Goal: Navigation & Orientation: Find specific page/section

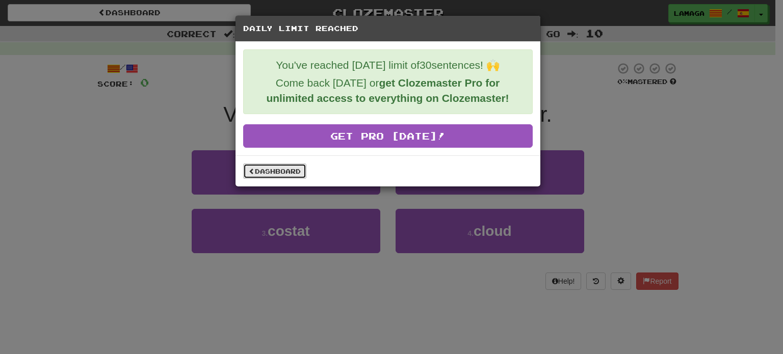
click at [257, 174] on link "Dashboard" at bounding box center [274, 171] width 63 height 15
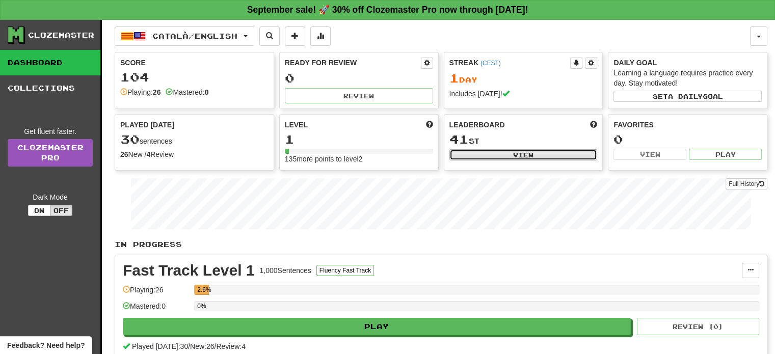
click at [538, 158] on button "View" at bounding box center [524, 154] width 148 height 11
select select "**********"
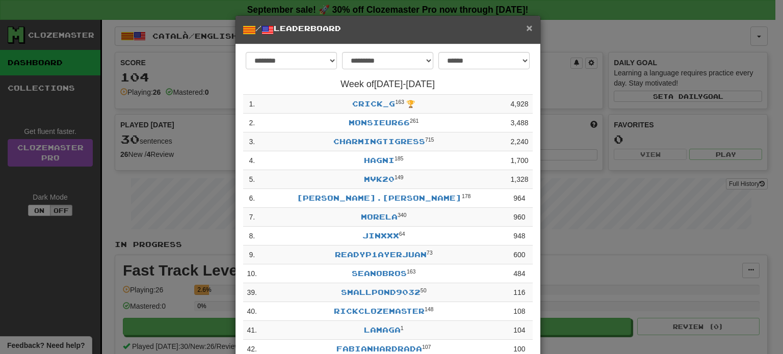
click at [526, 28] on span "×" at bounding box center [529, 28] width 6 height 12
